Goal: Navigation & Orientation: Find specific page/section

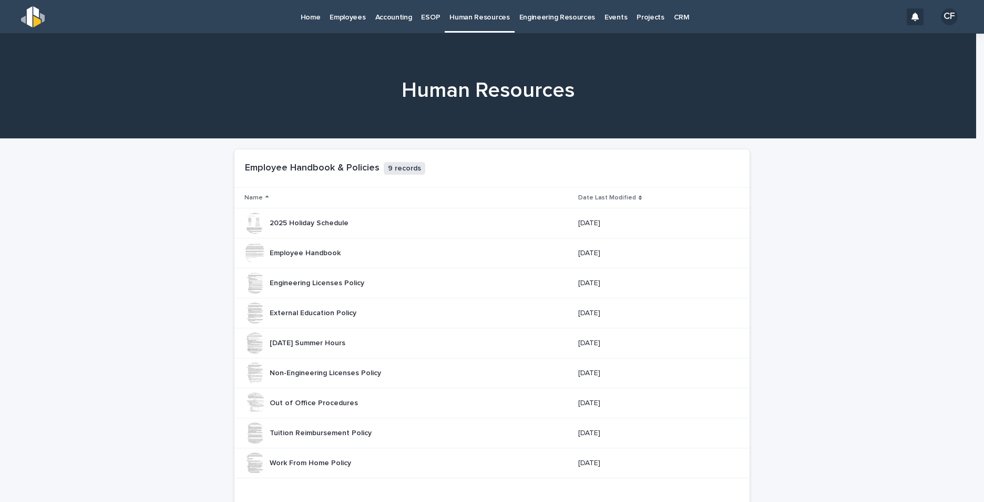
click at [308, 16] on p "Home" at bounding box center [311, 11] width 20 height 22
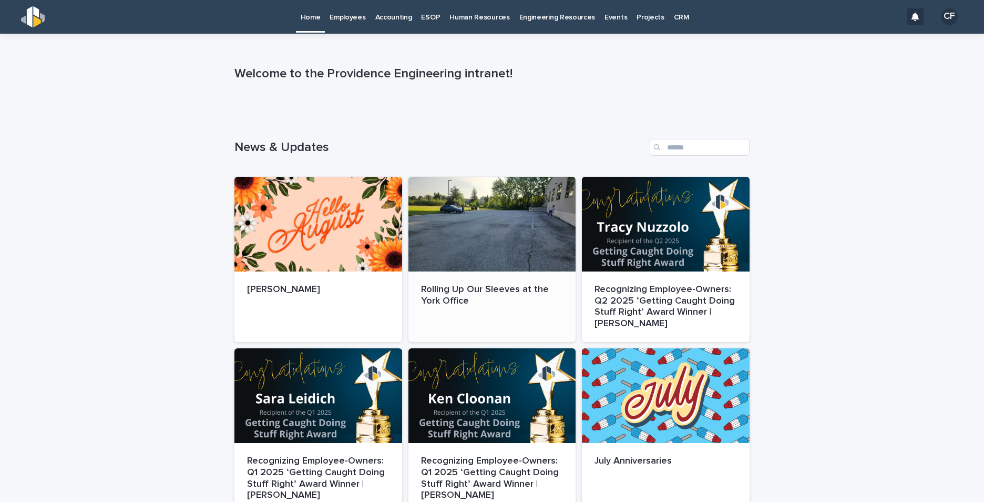
click at [464, 228] on div at bounding box center [493, 224] width 168 height 95
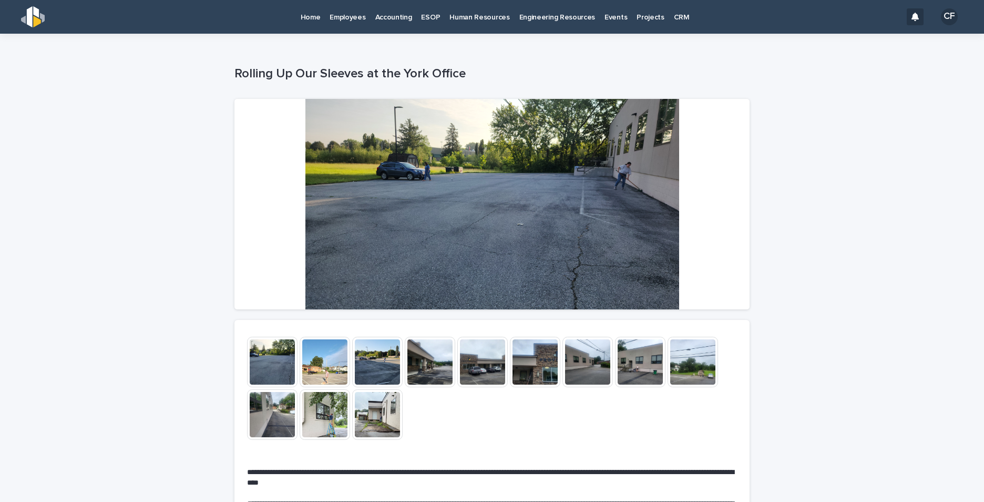
click at [306, 14] on p "Home" at bounding box center [311, 11] width 20 height 22
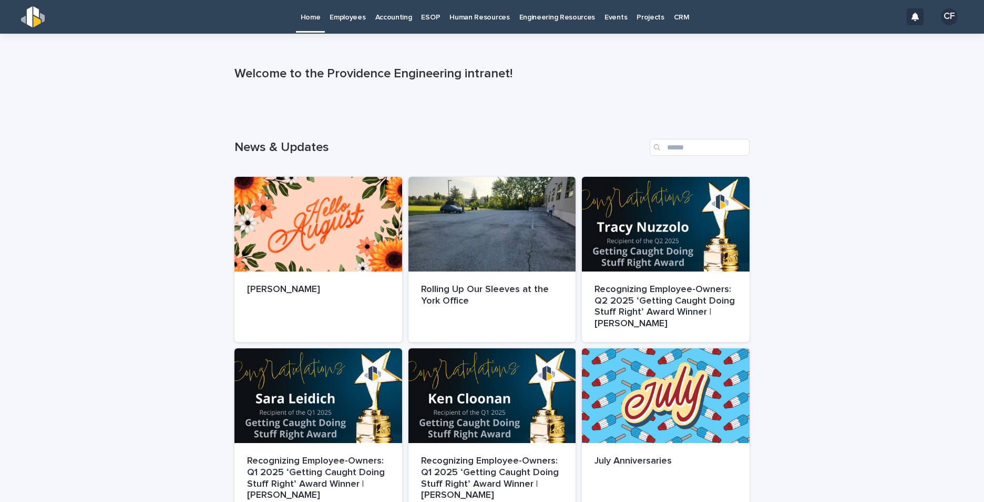
click at [359, 15] on p "Employees" at bounding box center [348, 11] width 36 height 22
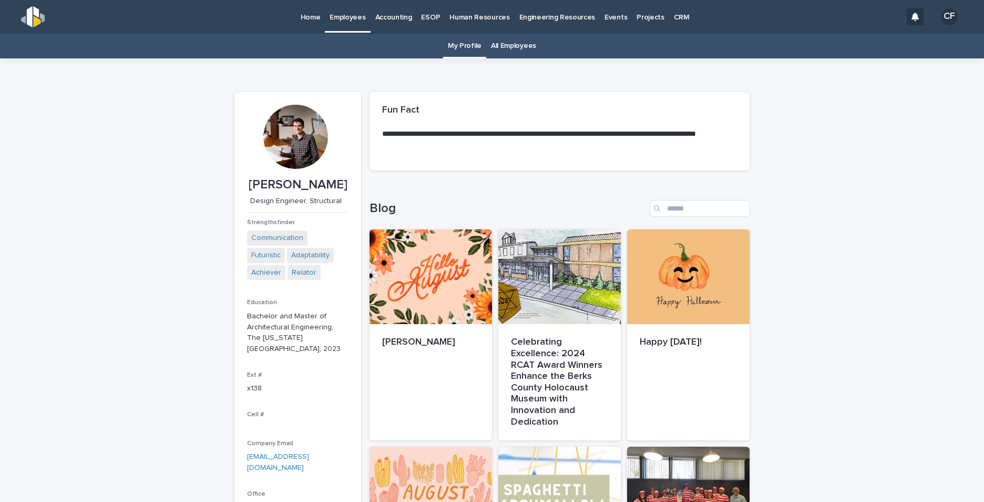
click at [307, 23] on link "Home" at bounding box center [310, 16] width 29 height 33
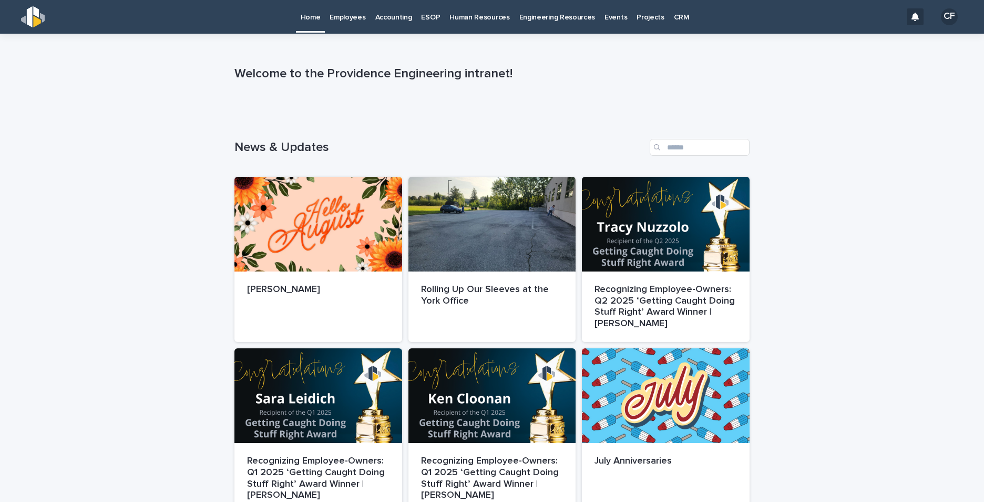
click at [459, 18] on p "Human Resources" at bounding box center [480, 11] width 60 height 22
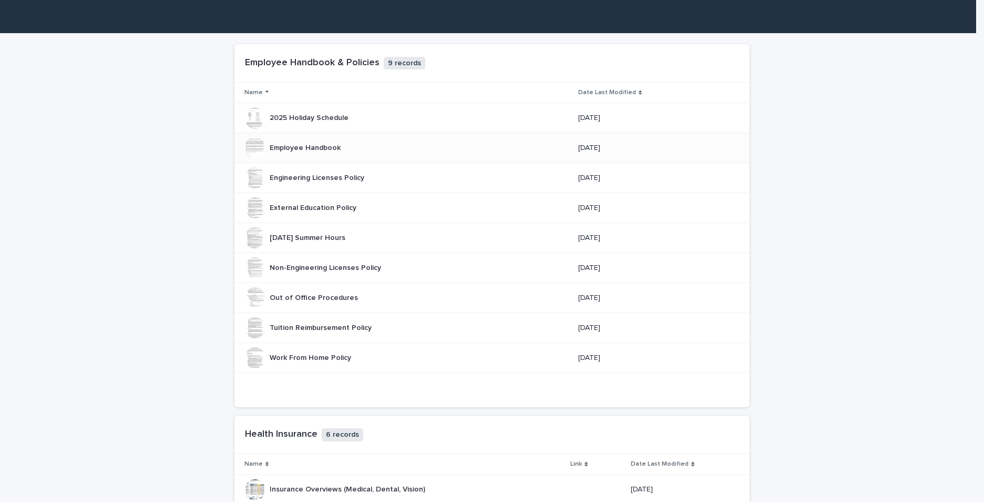
scroll to position [368, 0]
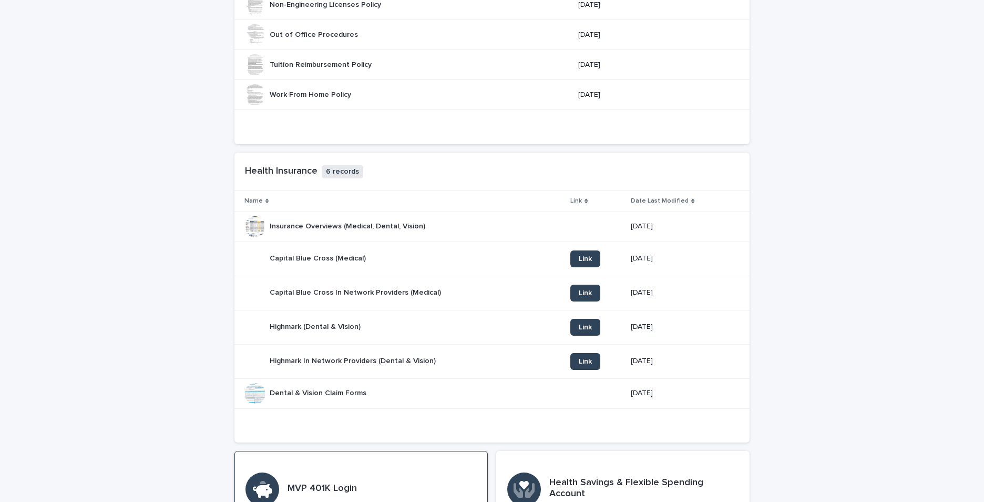
click at [439, 482] on div "MVP 401K Login MVP Retirement" at bounding box center [360, 489] width 253 height 77
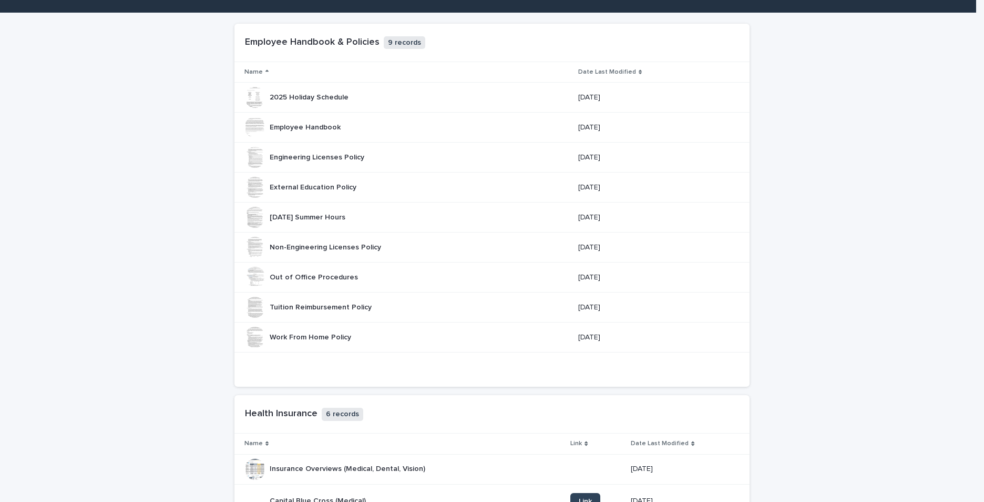
scroll to position [0, 0]
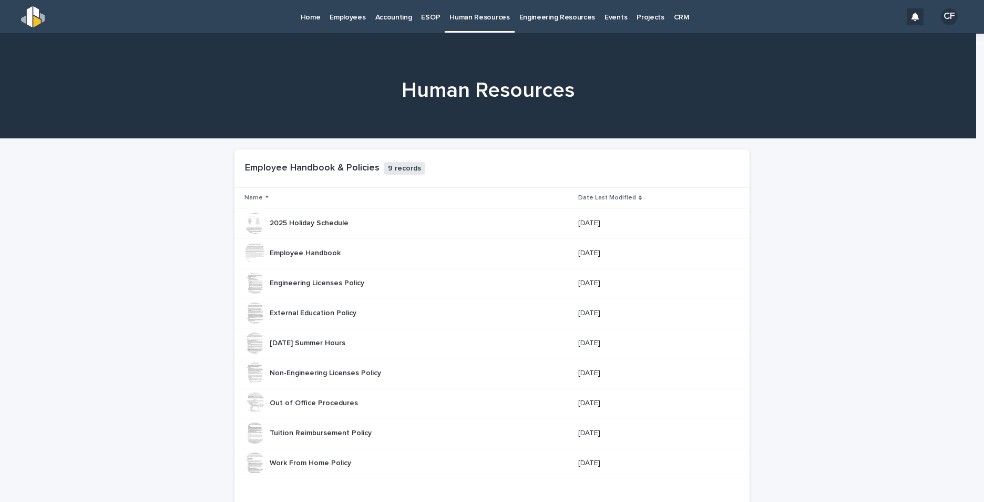
click at [310, 22] on link "Home" at bounding box center [310, 16] width 29 height 33
